Goal: Information Seeking & Learning: Learn about a topic

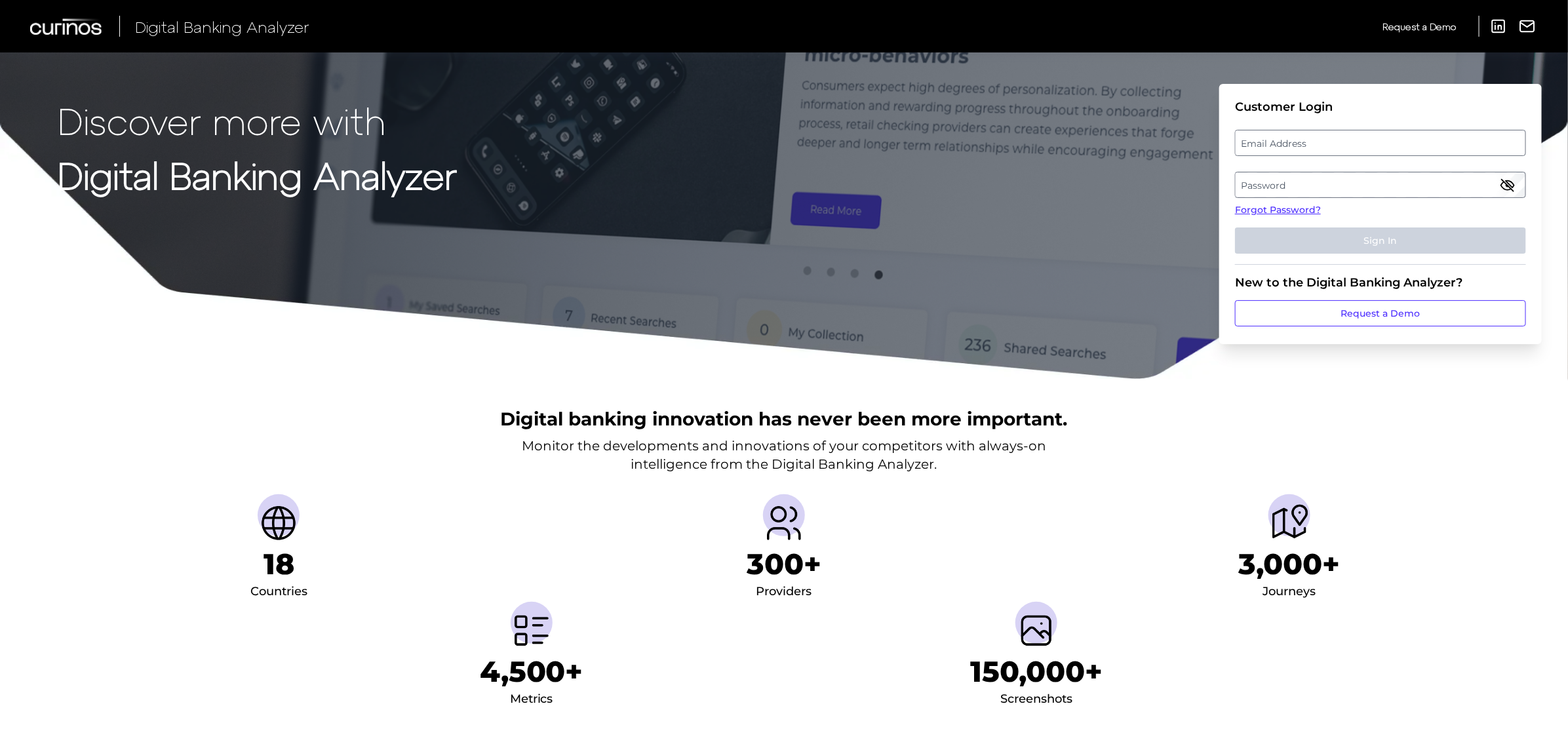
click at [1335, 185] on label "Password" at bounding box center [1379, 185] width 289 height 23
click at [1273, 148] on label "Email Address" at bounding box center [1379, 143] width 289 height 23
click at [1273, 148] on input "email" at bounding box center [1380, 143] width 291 height 26
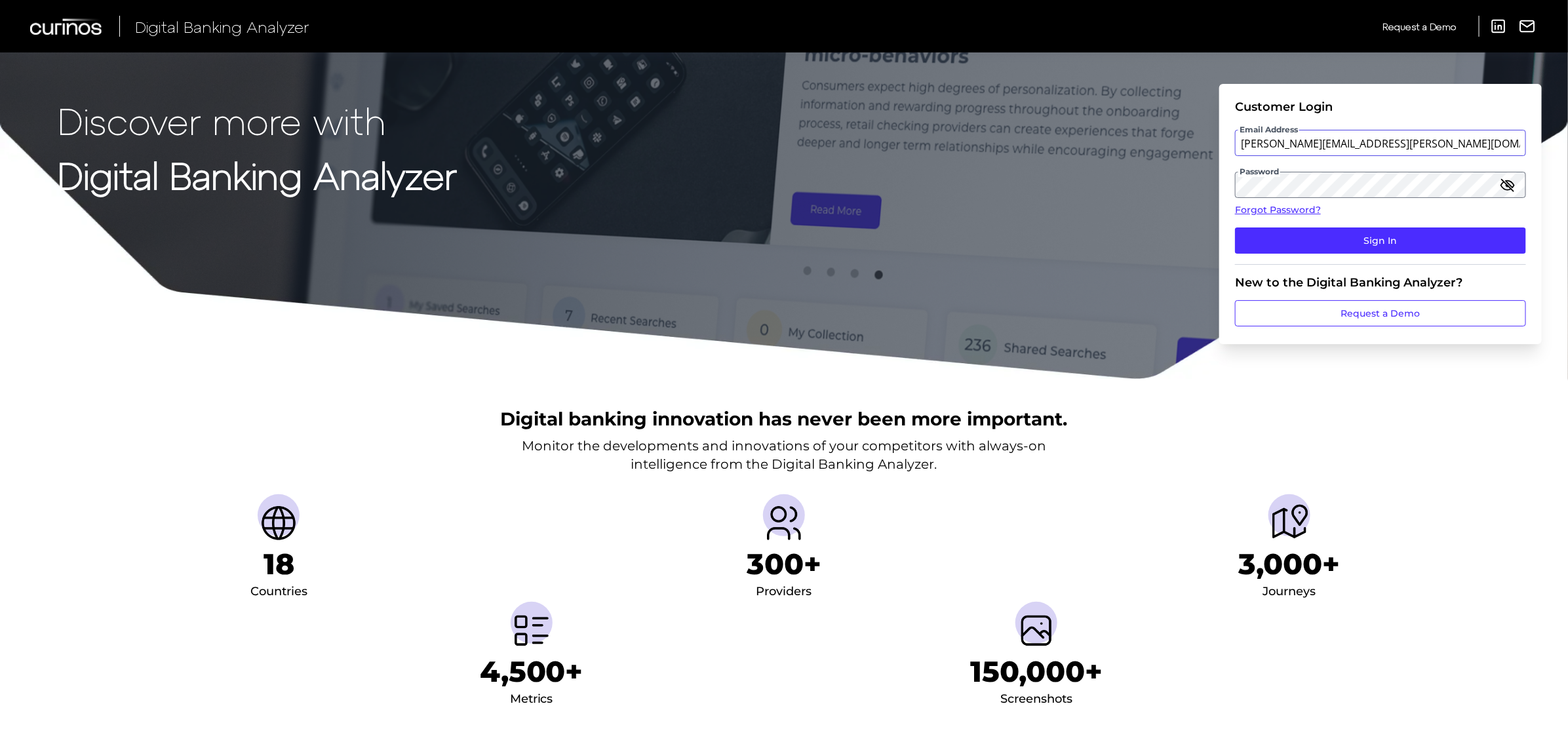
type input "[PERSON_NAME][EMAIL_ADDRESS][PERSON_NAME][DOMAIN_NAME]"
click at [1235, 228] on button "Sign In" at bounding box center [1380, 241] width 291 height 26
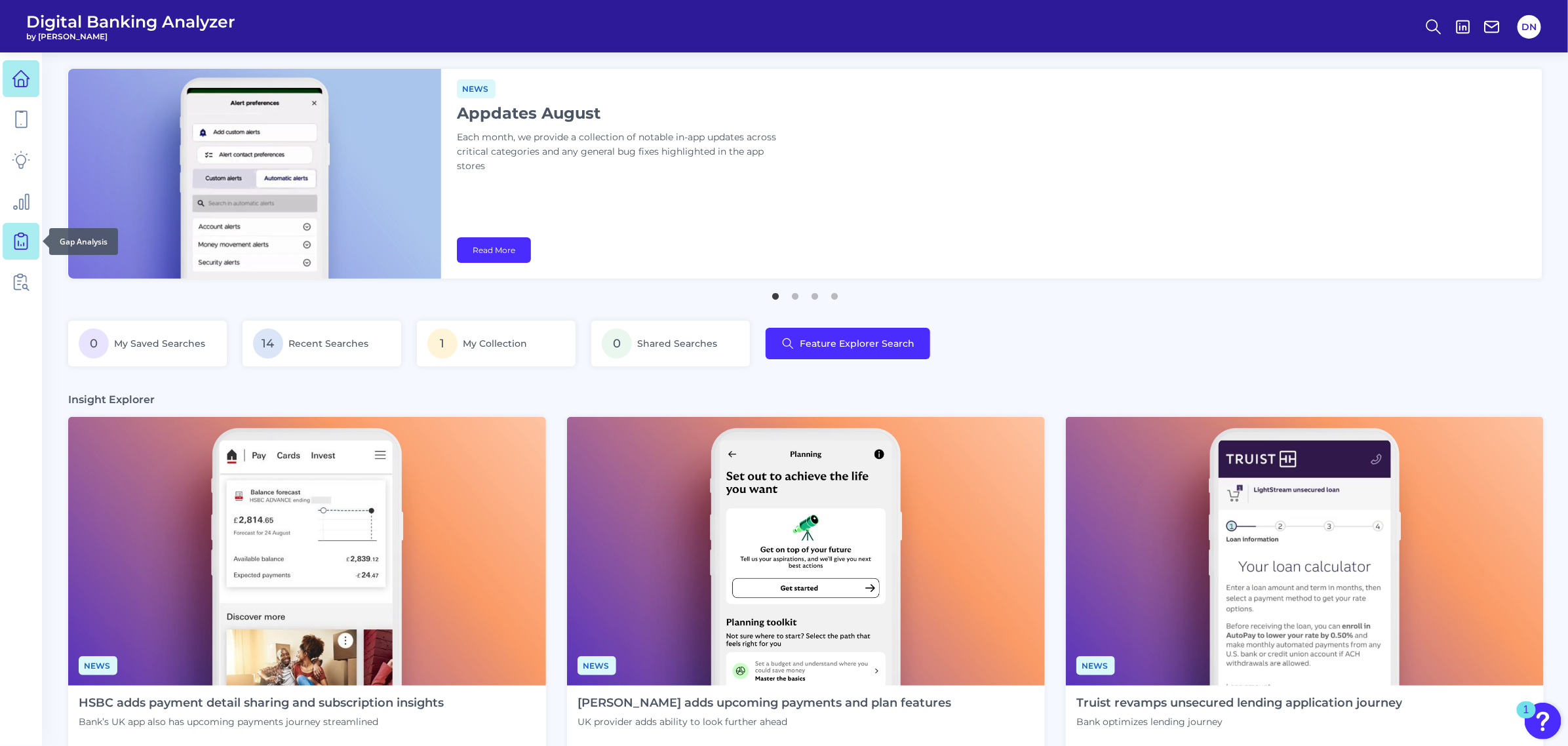
click at [14, 242] on icon at bounding box center [21, 242] width 12 height 14
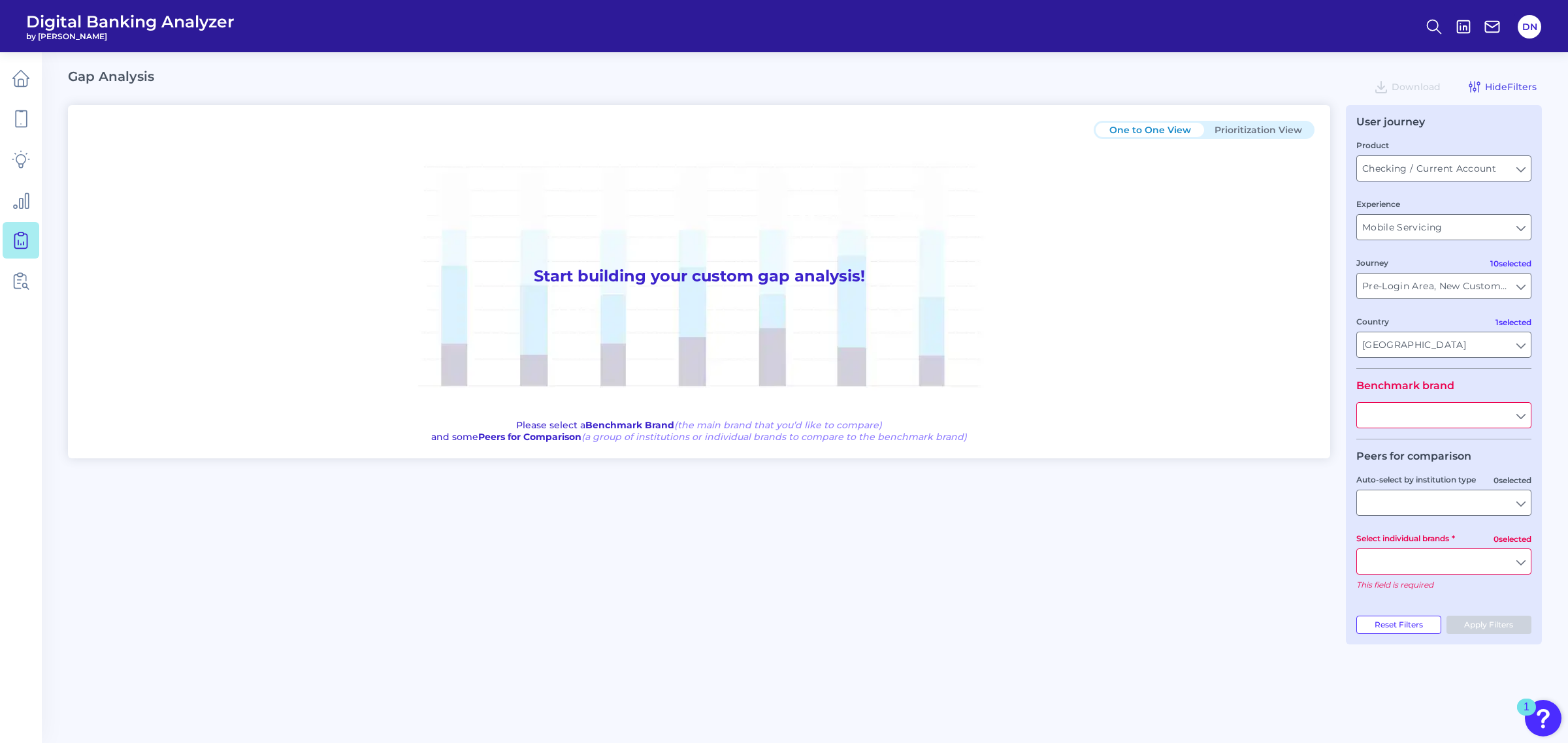
type input "All Countries"
type input "All Journeys"
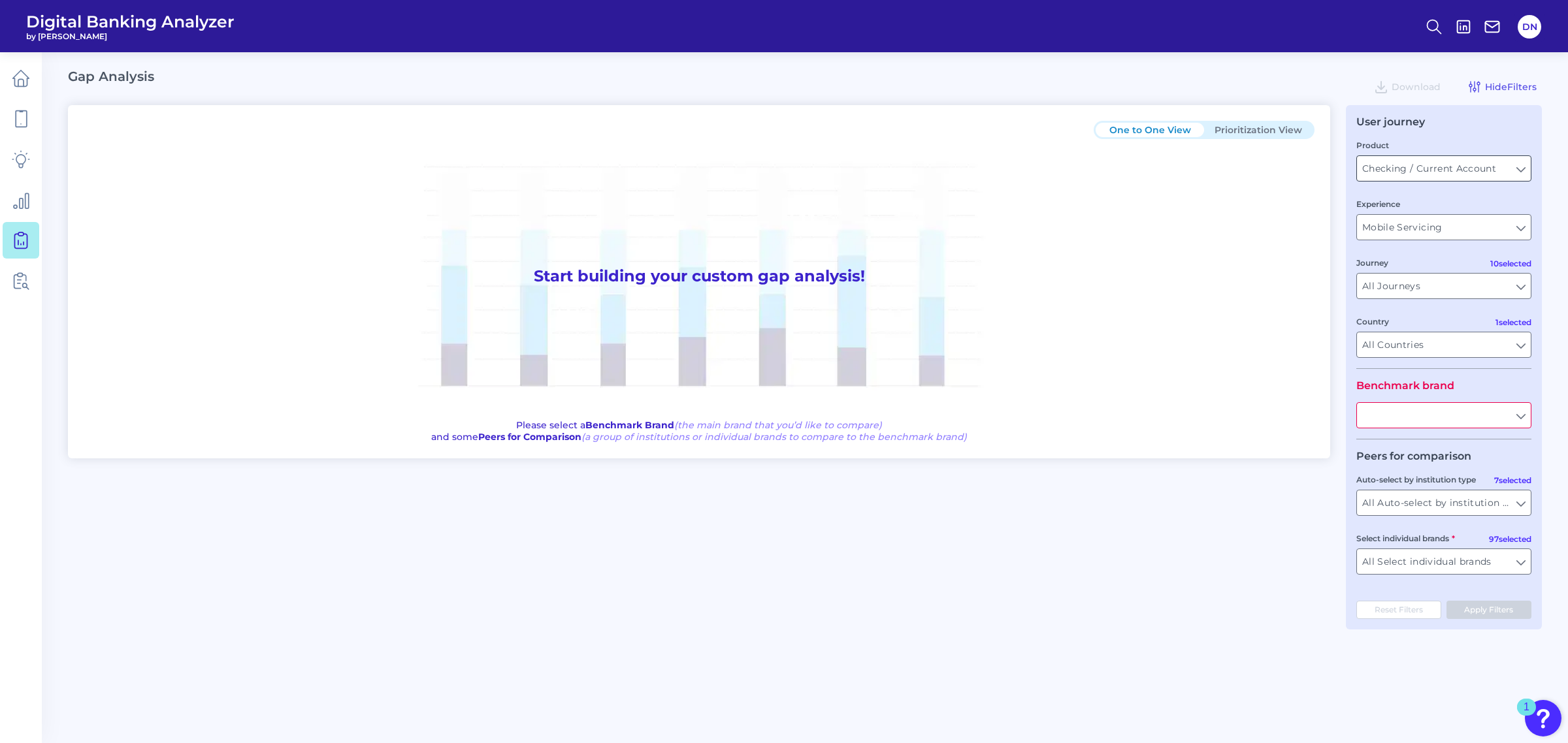
click at [1519, 167] on input "Checking / Current Account" at bounding box center [1444, 168] width 174 height 25
click at [1501, 230] on button "Business Bank Account" at bounding box center [1444, 228] width 172 height 30
type input "Business Bank Account"
click at [1522, 416] on input "text" at bounding box center [1444, 416] width 174 height 25
type input "bmo"
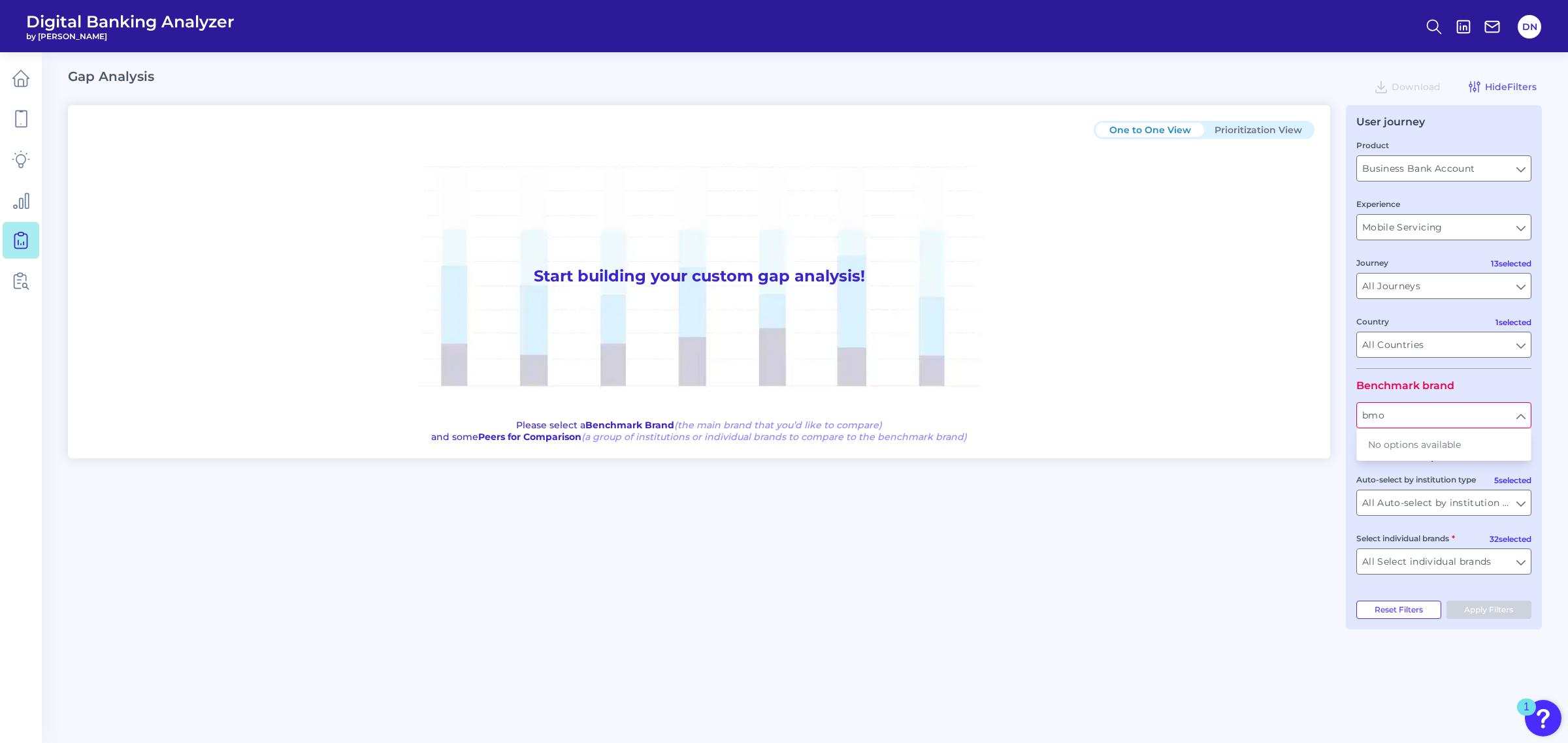
click at [1255, 502] on div "One to One View Prioritization View Start building your custom gap analysis! Pl…" at bounding box center [805, 367] width 1474 height 524
click at [1526, 223] on input "Mobile Servicing" at bounding box center [1444, 227] width 174 height 25
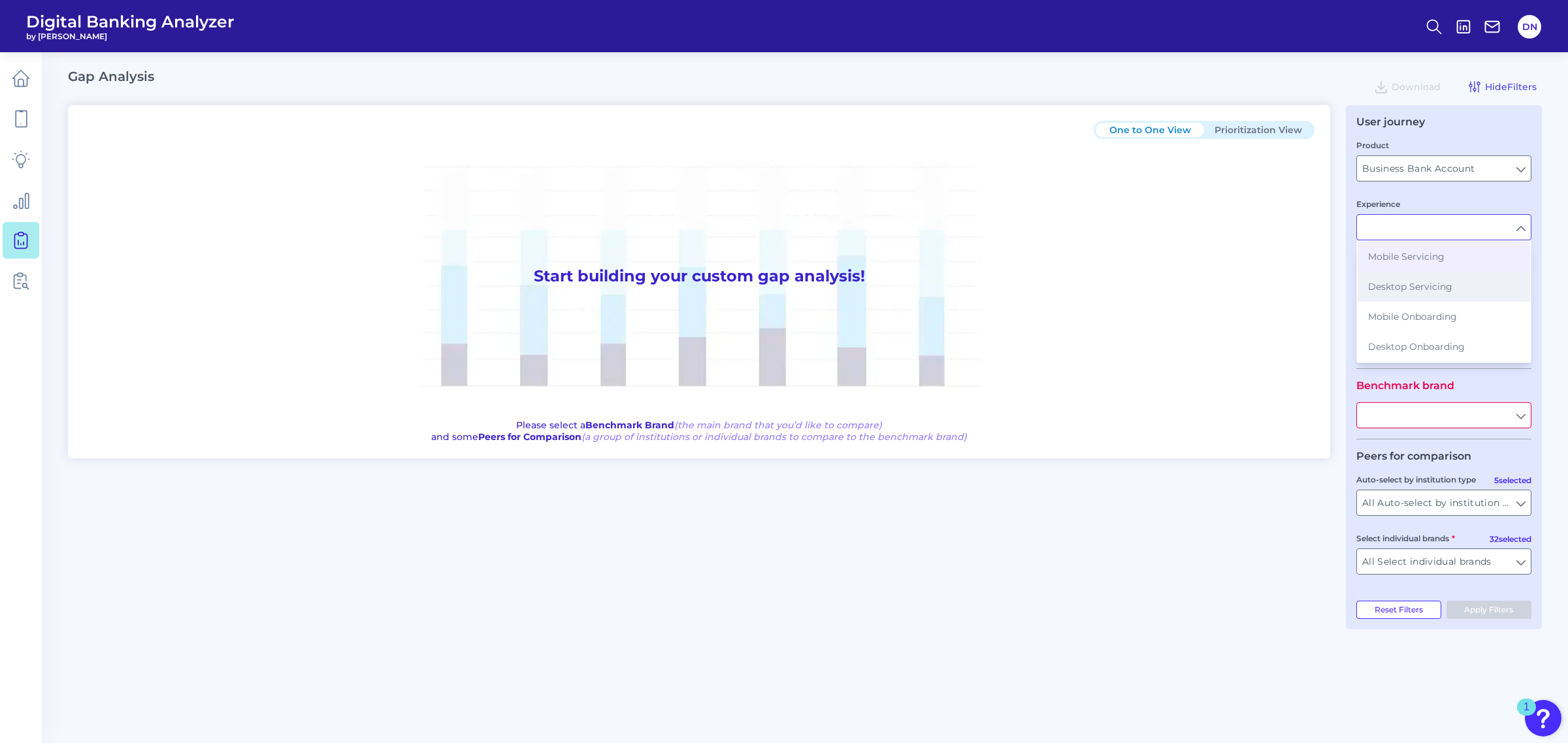
click at [1407, 291] on span "Desktop Servicing" at bounding box center [1410, 286] width 84 height 12
type input "Desktop Servicing"
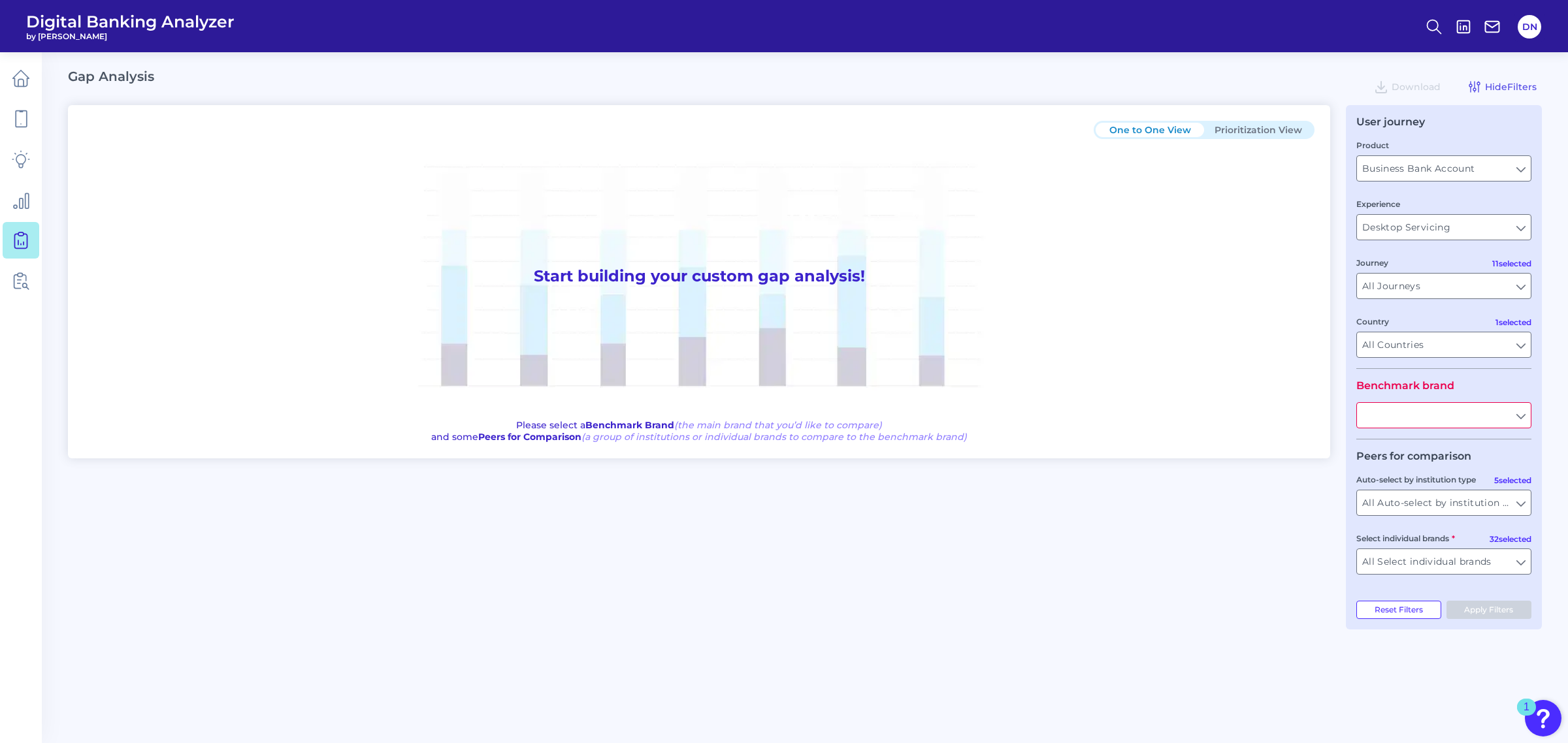
click at [1513, 416] on input "text" at bounding box center [1444, 416] width 174 height 25
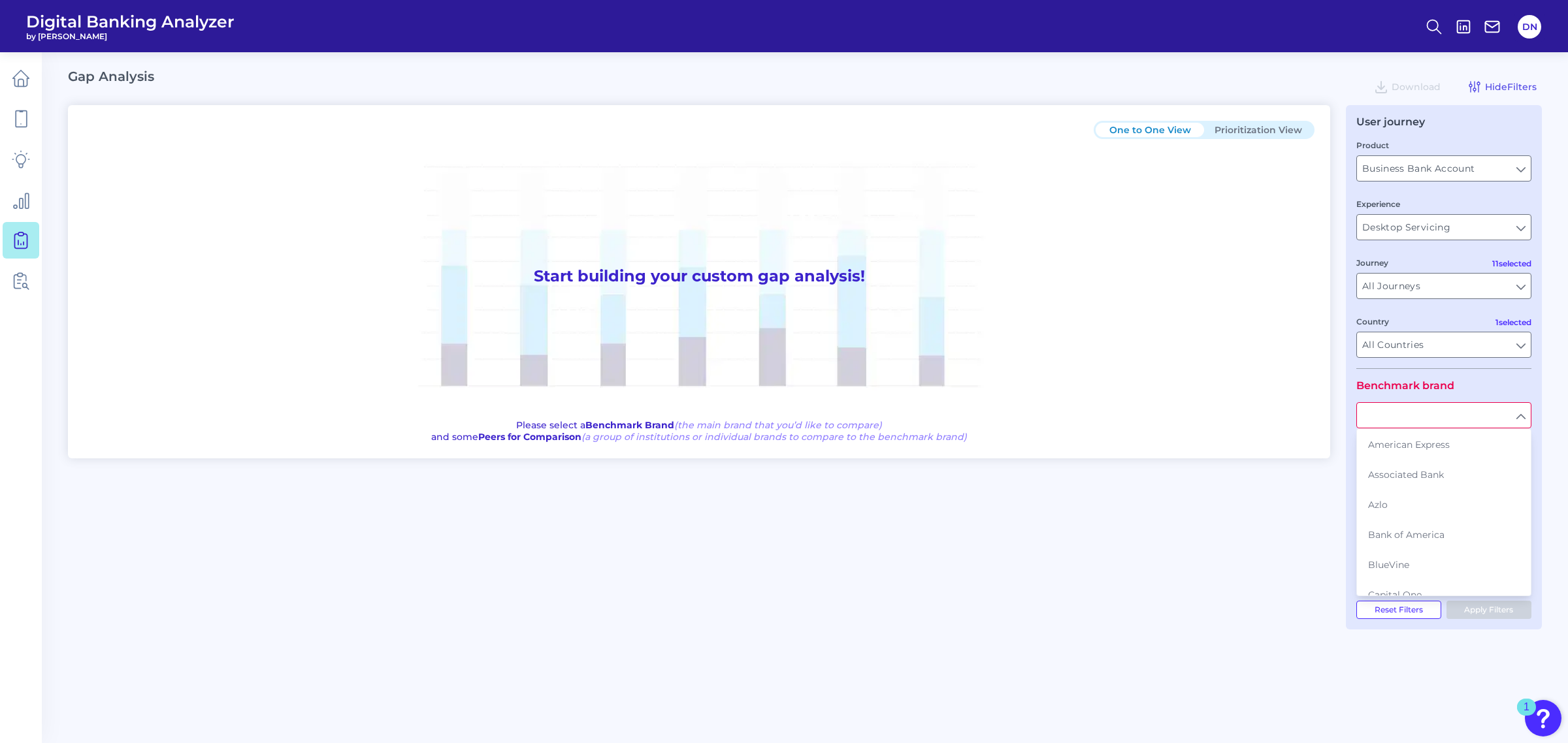
click at [1183, 554] on div "One to One View Prioritization View Start building your custom gap analysis! Pl…" at bounding box center [805, 367] width 1474 height 524
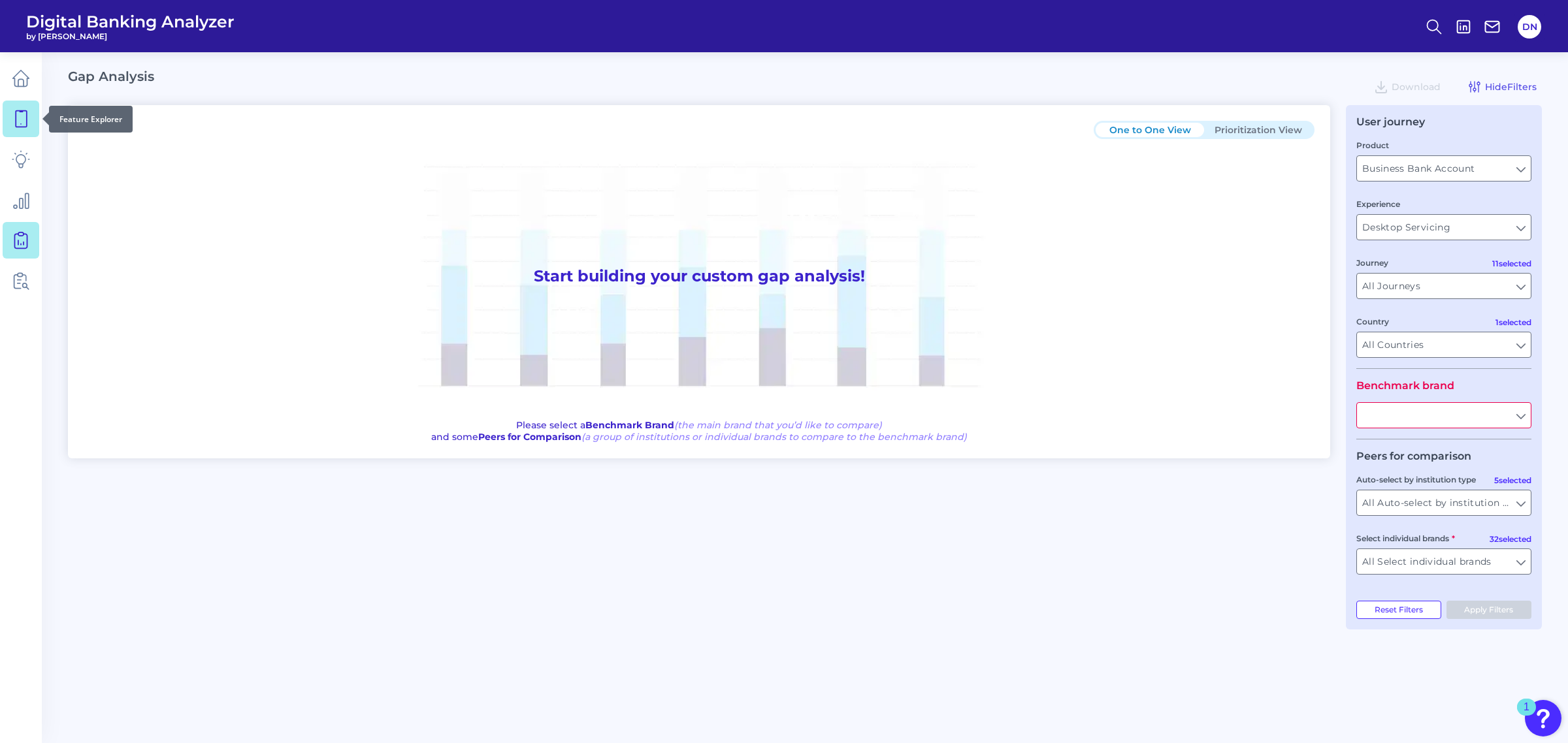
click at [27, 116] on icon at bounding box center [21, 119] width 18 height 18
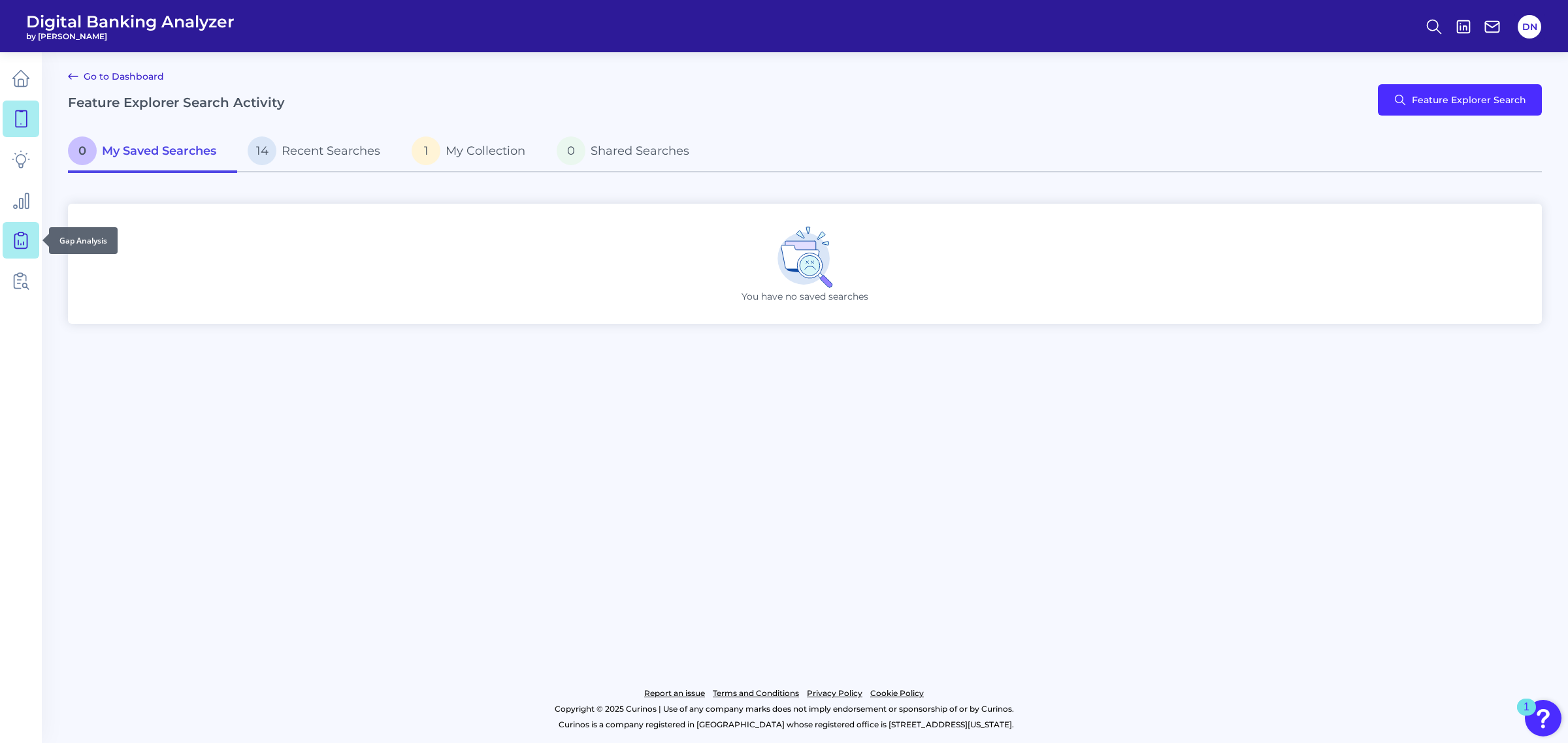
click at [24, 235] on icon at bounding box center [21, 240] width 18 height 18
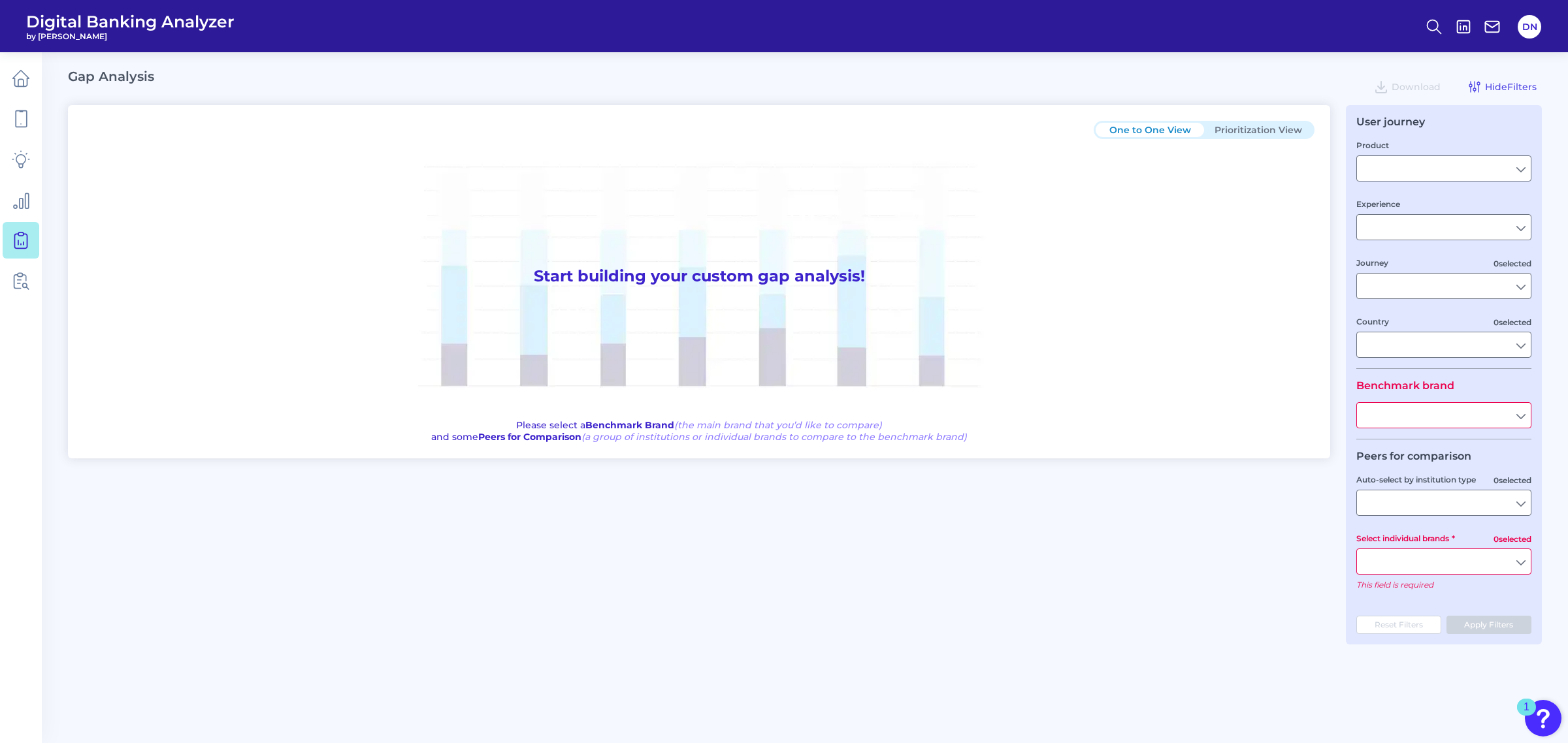
type input "Checking / Current Account"
type input "Mobile Servicing"
type input "Pre-Login Area, New Customer Onboarding, Login & Authentication, Accounts and t…"
type input "[GEOGRAPHIC_DATA]"
type input "All Select individual brands"
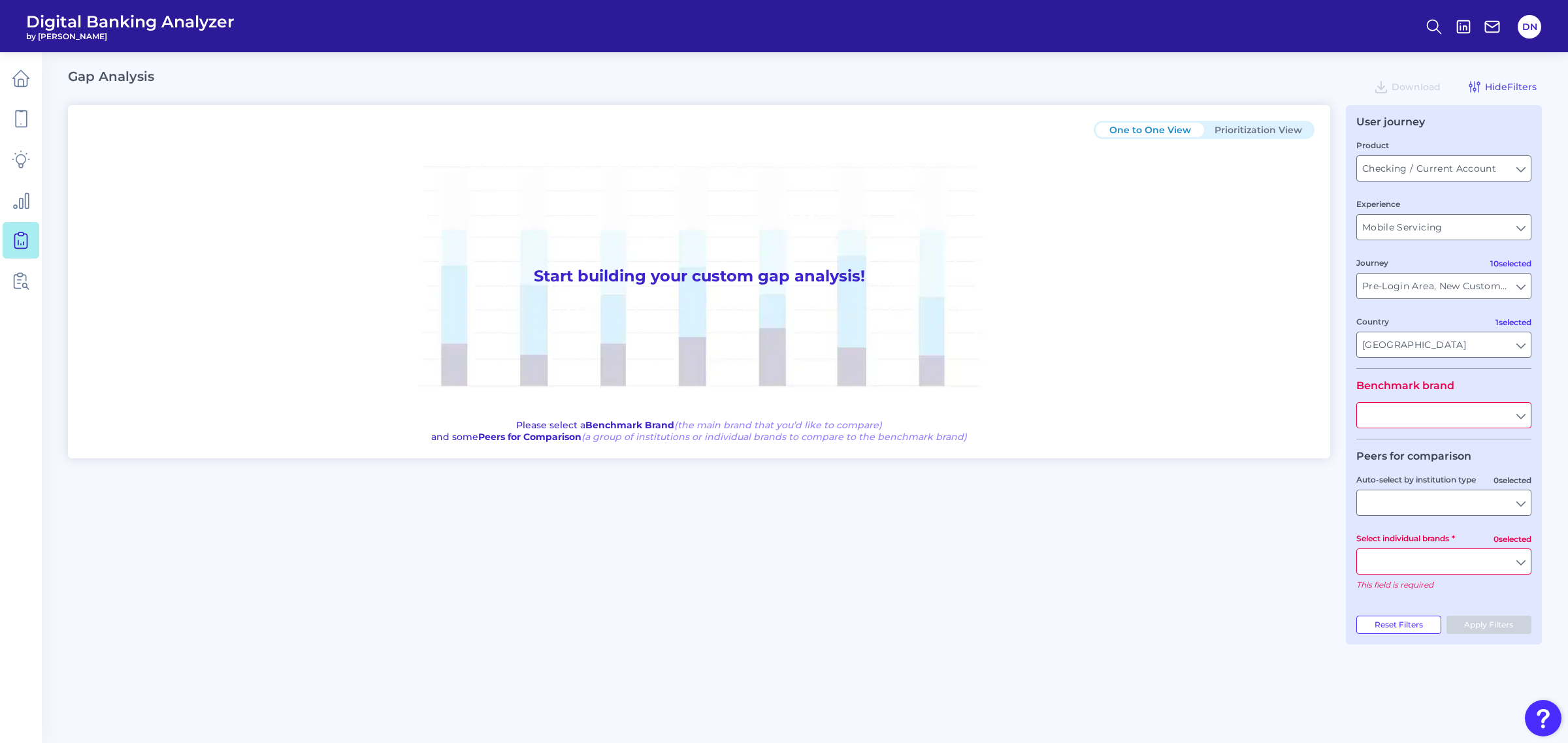
type input "All Countries"
type input "All Journeys"
